Goal: Information Seeking & Learning: Understand process/instructions

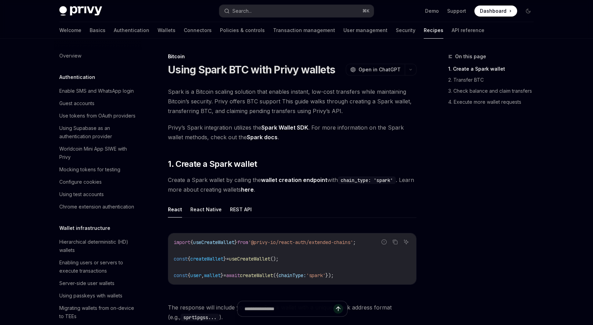
scroll to position [1002, 0]
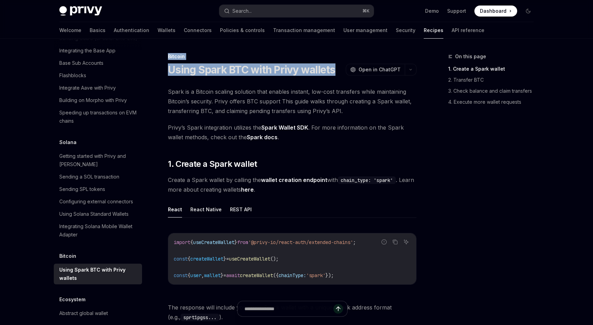
drag, startPoint x: 167, startPoint y: 55, endPoint x: 332, endPoint y: 72, distance: 165.2
click at [332, 72] on div "Bitcoin Using Spark BTC with Privy wallets OpenAI Open in ChatGPT" at bounding box center [292, 64] width 248 height 23
click at [335, 68] on div "Using Spark BTC with Privy wallets OpenAI Open in ChatGPT" at bounding box center [292, 69] width 248 height 12
drag, startPoint x: 335, startPoint y: 68, endPoint x: 168, endPoint y: 55, distance: 167.2
click at [168, 55] on div "Bitcoin Using Spark BTC with Privy wallets OpenAI Open in ChatGPT" at bounding box center [292, 64] width 248 height 23
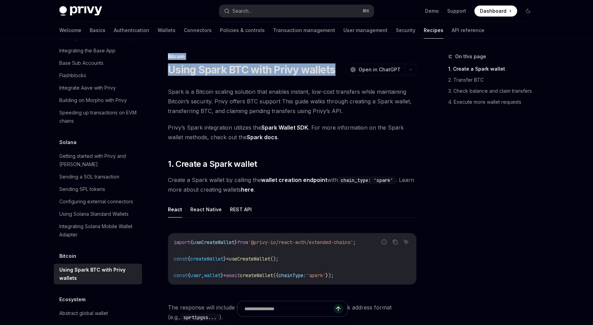
click at [168, 55] on div "Bitcoin" at bounding box center [292, 56] width 248 height 7
drag, startPoint x: 168, startPoint y: 55, endPoint x: 335, endPoint y: 73, distance: 168.5
click at [335, 73] on div "Bitcoin Using Spark BTC with Privy wallets OpenAI Open in ChatGPT" at bounding box center [292, 64] width 248 height 23
click at [335, 73] on div "Using Spark BTC with Privy wallets OpenAI Open in ChatGPT" at bounding box center [292, 69] width 248 height 12
drag, startPoint x: 335, startPoint y: 72, endPoint x: 167, endPoint y: 57, distance: 167.7
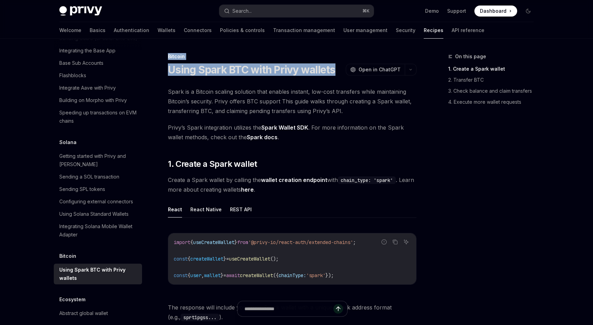
drag, startPoint x: 167, startPoint y: 55, endPoint x: 335, endPoint y: 73, distance: 168.4
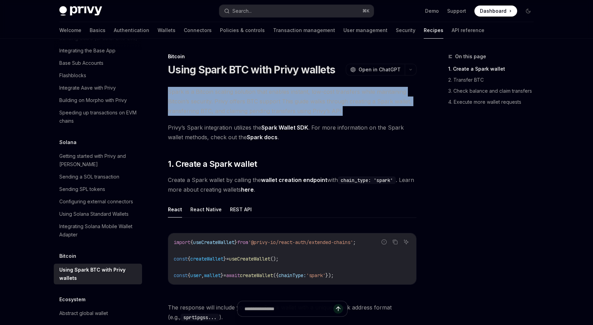
drag, startPoint x: 168, startPoint y: 90, endPoint x: 341, endPoint y: 111, distance: 173.6
click at [341, 111] on span "Spark is a Bitcoin scaling solution that enables instant, low-cost transfers wh…" at bounding box center [292, 101] width 248 height 29
drag, startPoint x: 341, startPoint y: 107, endPoint x: 167, endPoint y: 88, distance: 174.7
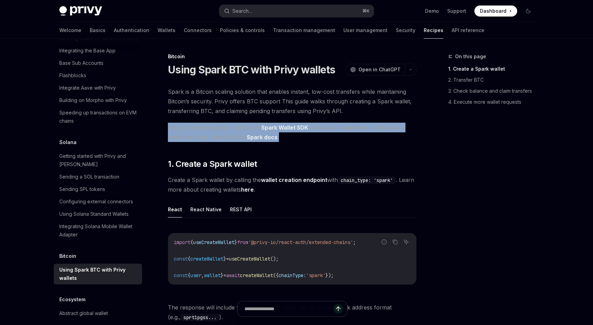
drag, startPoint x: 167, startPoint y: 126, endPoint x: 301, endPoint y: 141, distance: 135.1
click at [301, 141] on span "Privy’s Spark integration utilizes the Spark Wallet SDK . For more information …" at bounding box center [292, 132] width 248 height 19
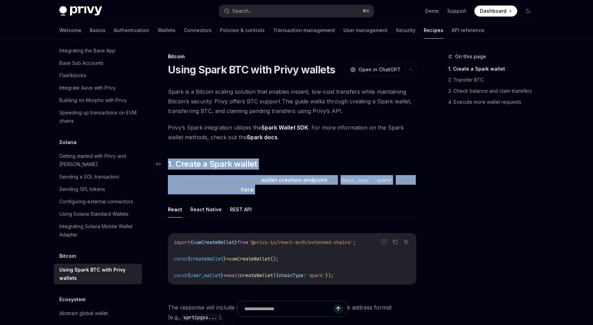
drag, startPoint x: 277, startPoint y: 191, endPoint x: 169, endPoint y: 159, distance: 112.4
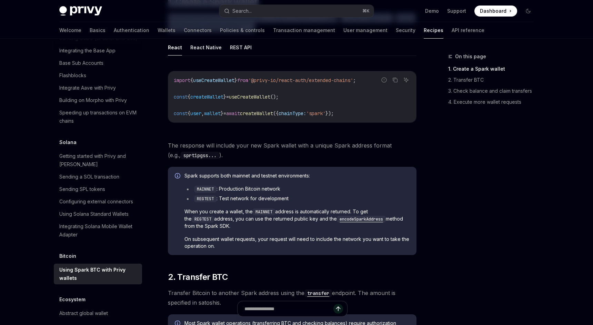
scroll to position [163, 0]
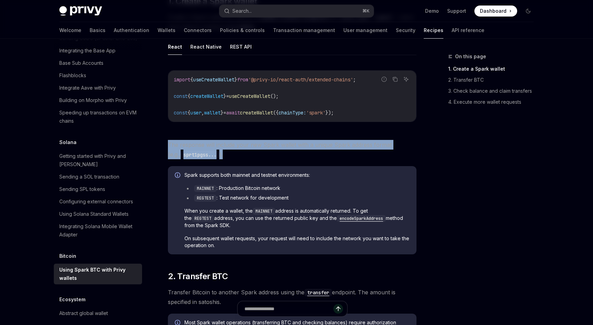
drag, startPoint x: 168, startPoint y: 144, endPoint x: 222, endPoint y: 155, distance: 54.2
click at [222, 155] on span "The response will include your new Spark wallet with a unique Spark address for…" at bounding box center [292, 149] width 248 height 19
drag, startPoint x: 214, startPoint y: 152, endPoint x: 162, endPoint y: 147, distance: 51.6
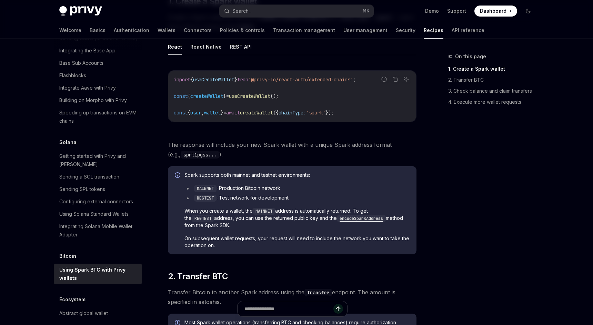
click at [216, 155] on span "The response will include your new Spark wallet with a unique Spark address for…" at bounding box center [292, 149] width 248 height 19
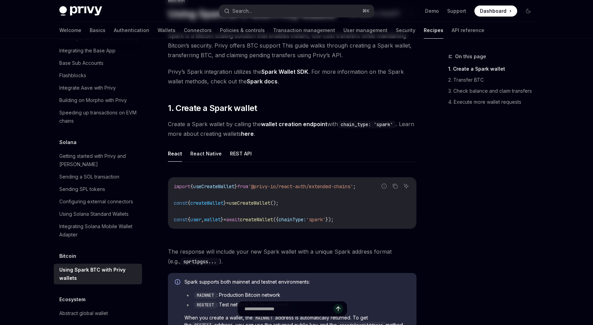
scroll to position [0, 0]
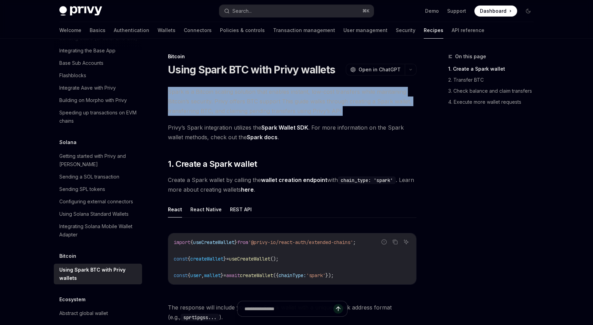
drag, startPoint x: 168, startPoint y: 91, endPoint x: 345, endPoint y: 109, distance: 178.4
click at [345, 109] on span "Spark is a Bitcoin scaling solution that enables instant, low-cost transfers wh…" at bounding box center [292, 101] width 248 height 29
drag, startPoint x: 345, startPoint y: 109, endPoint x: 169, endPoint y: 95, distance: 177.0
click at [169, 95] on span "Spark is a Bitcoin scaling solution that enables instant, low-cost transfers wh…" at bounding box center [292, 101] width 248 height 29
